Goal: Task Accomplishment & Management: Manage account settings

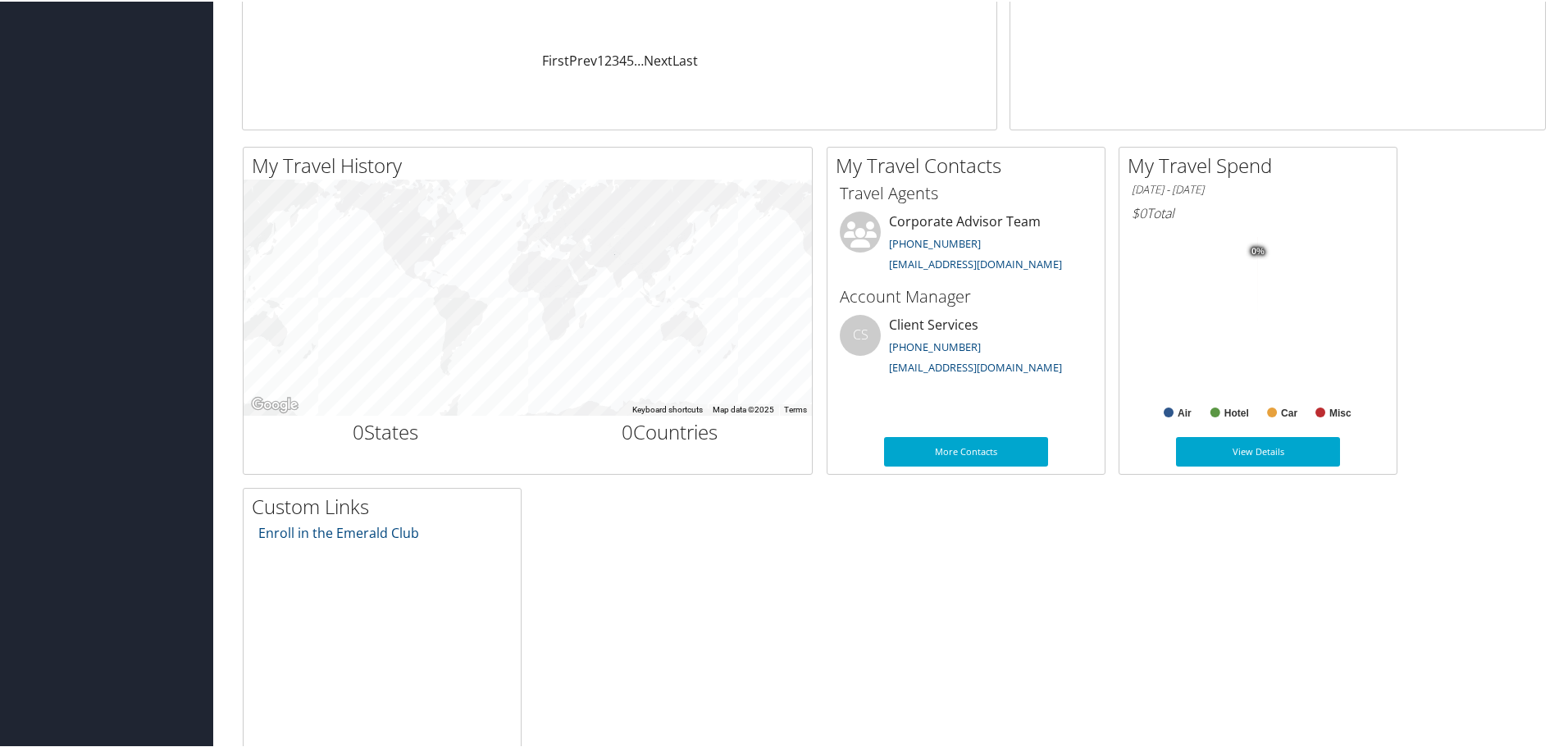
scroll to position [492, 0]
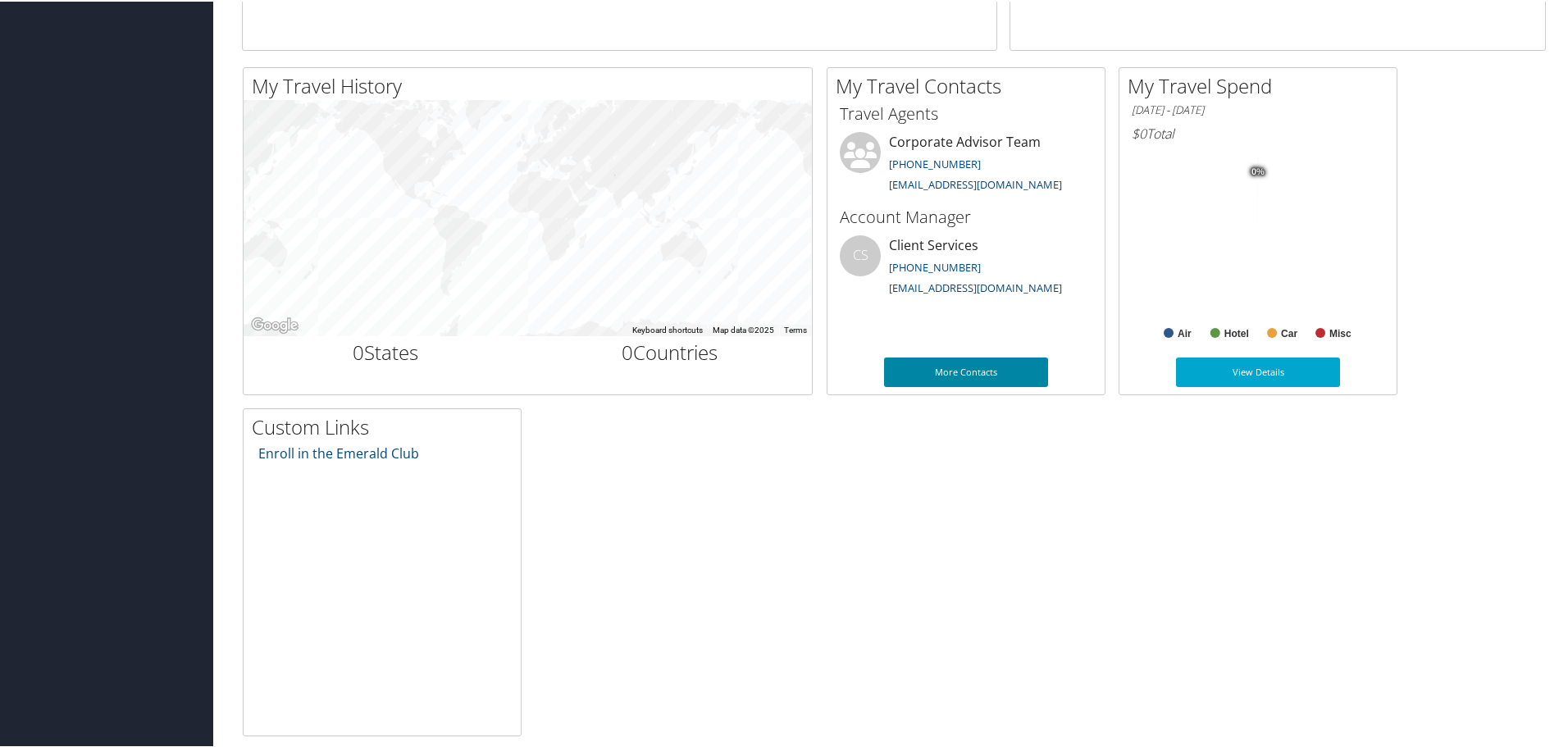
drag, startPoint x: 948, startPoint y: 375, endPoint x: 933, endPoint y: 453, distance: 79.4
click at [948, 375] on link "More Contacts" at bounding box center [966, 371] width 164 height 29
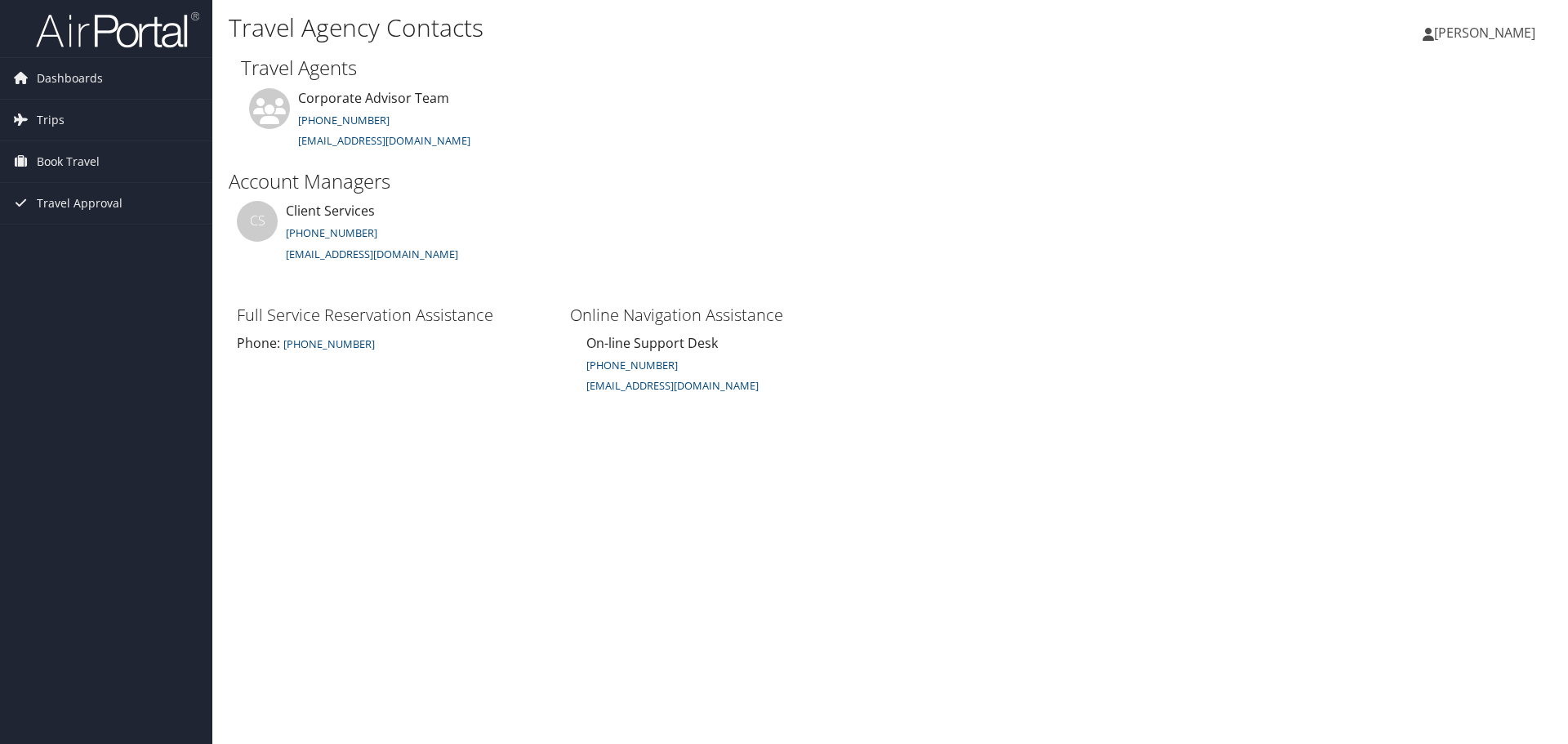
click at [1469, 32] on span "[PERSON_NAME]" at bounding box center [1485, 33] width 102 height 18
click at [1371, 258] on link "Sign Out" at bounding box center [1443, 267] width 182 height 27
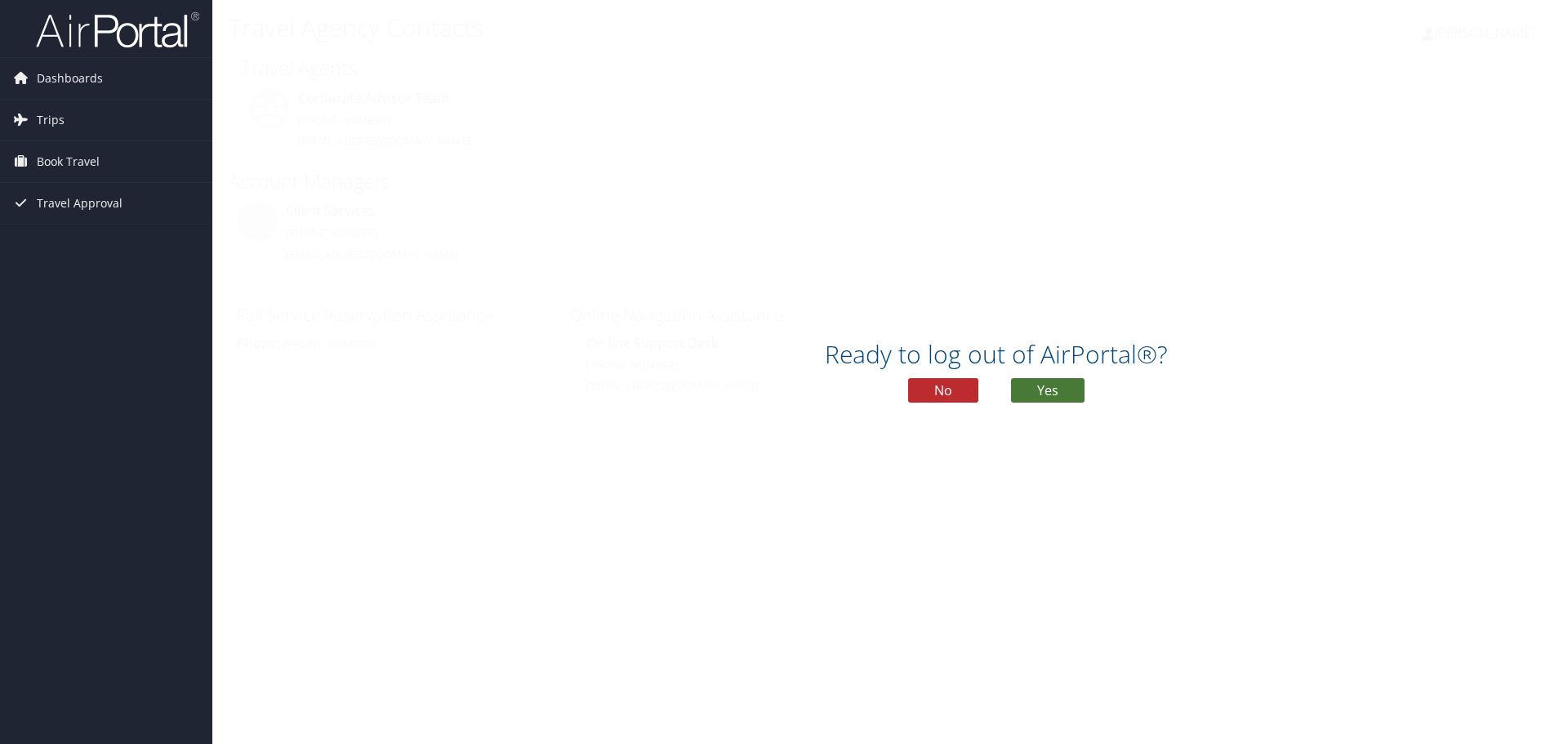
click at [1052, 395] on button "Yes" at bounding box center [1048, 390] width 73 height 25
